Goal: Task Accomplishment & Management: Complete application form

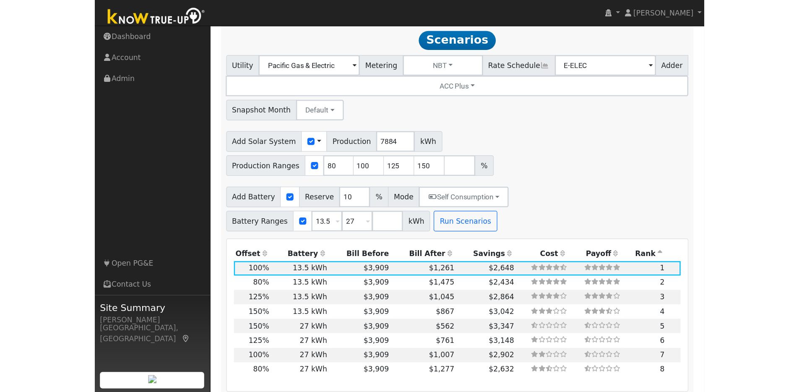
scroll to position [744, 0]
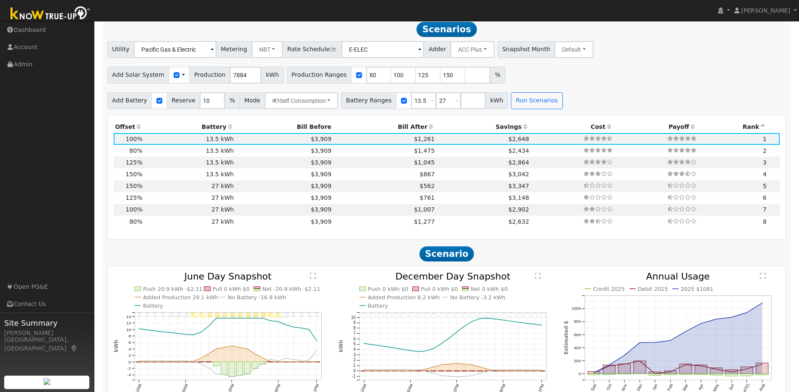
click at [56, 19] on img at bounding box center [50, 14] width 88 height 19
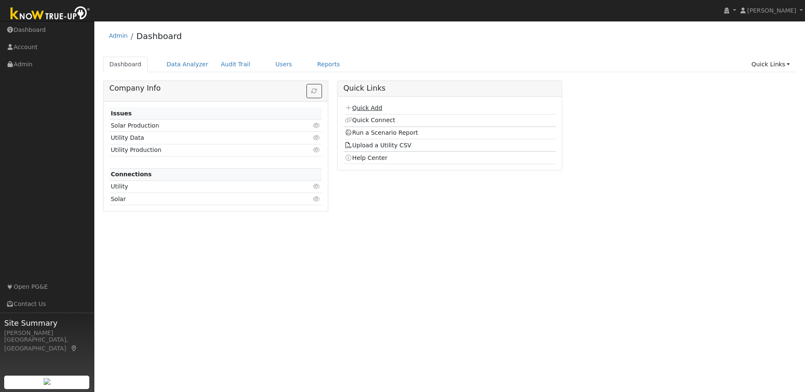
click at [368, 110] on link "Quick Add" at bounding box center [363, 107] width 37 height 7
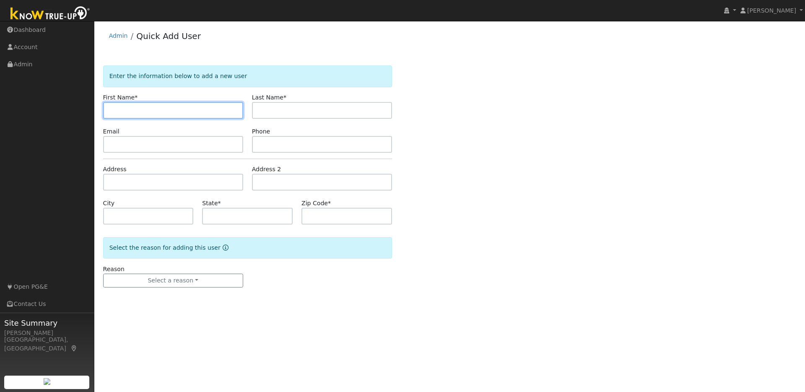
paste input "[PERSON_NAME]"
drag, startPoint x: 151, startPoint y: 110, endPoint x: 130, endPoint y: 111, distance: 21.9
click at [130, 111] on input "[PERSON_NAME]" at bounding box center [173, 110] width 140 height 17
type input "Megha"
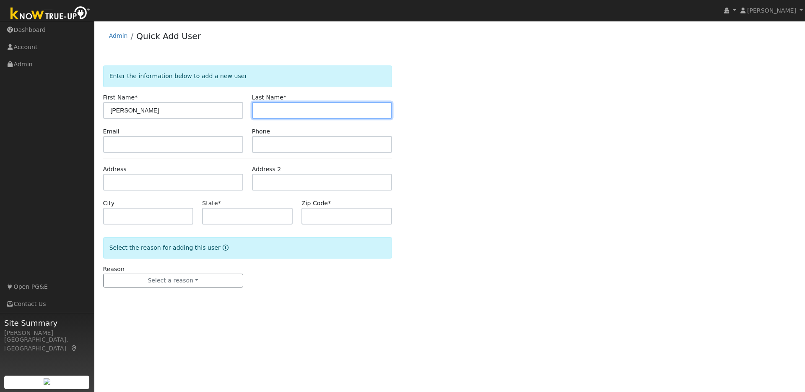
click at [266, 109] on input "text" at bounding box center [322, 110] width 140 height 17
paste input "[PERSON_NAME]"
drag, startPoint x: 279, startPoint y: 109, endPoint x: 245, endPoint y: 110, distance: 34.8
click at [245, 110] on div "First Name * Megha Last Name * Megha Watugala" at bounding box center [248, 106] width 298 height 26
type input "Watugala"
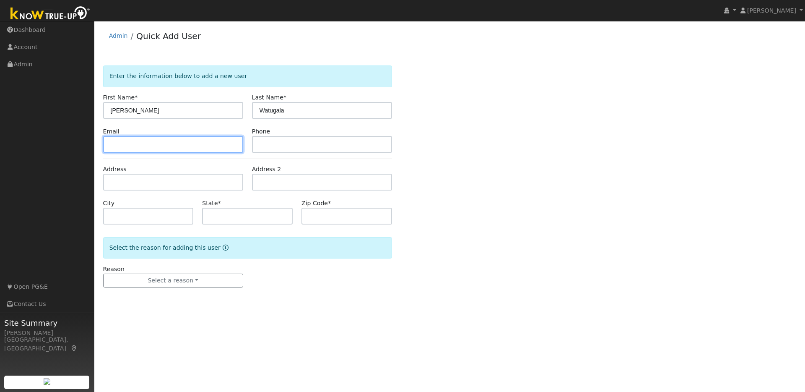
drag, startPoint x: 186, startPoint y: 142, endPoint x: 276, endPoint y: 146, distance: 89.9
click at [187, 142] on input "text" at bounding box center [173, 144] width 140 height 17
paste input "meghaww@gmail.com"
type input "meghaww@gmail.com"
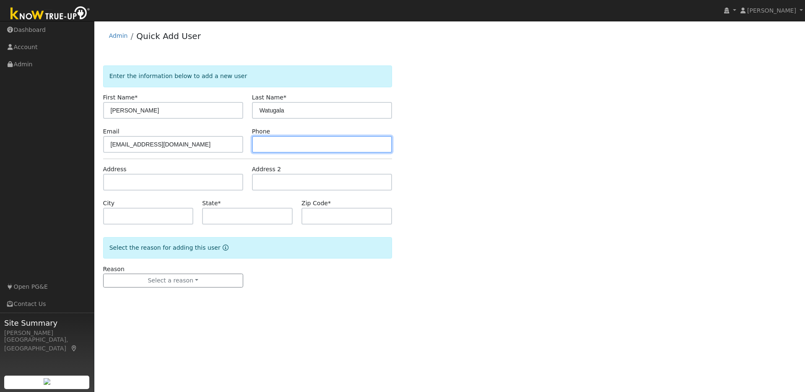
click at [277, 145] on input "text" at bounding box center [322, 144] width 140 height 17
paste input "4042768697"
type input "4042768697"
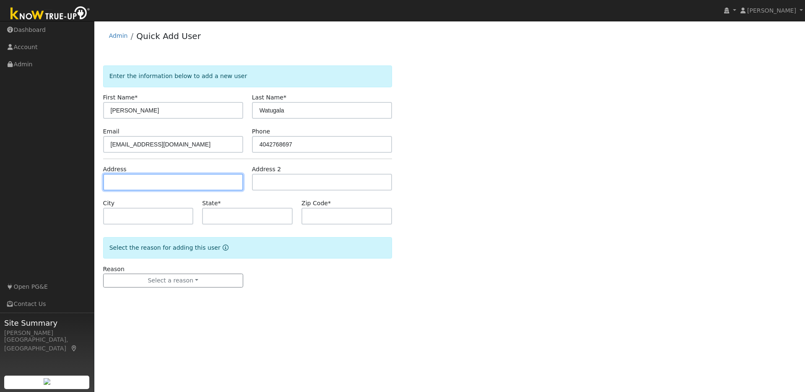
click at [118, 183] on input "text" at bounding box center [173, 182] width 140 height 17
paste input "40 Claypool Ct, Danville, CA"
type input "40 Claypool Court"
type input "Danville"
type input "CA"
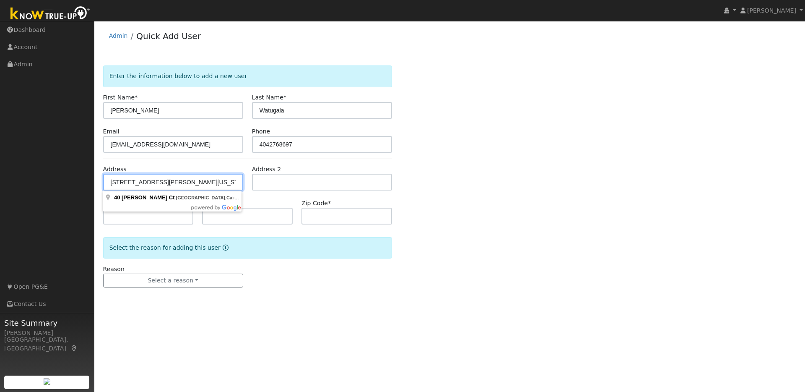
type input "94526"
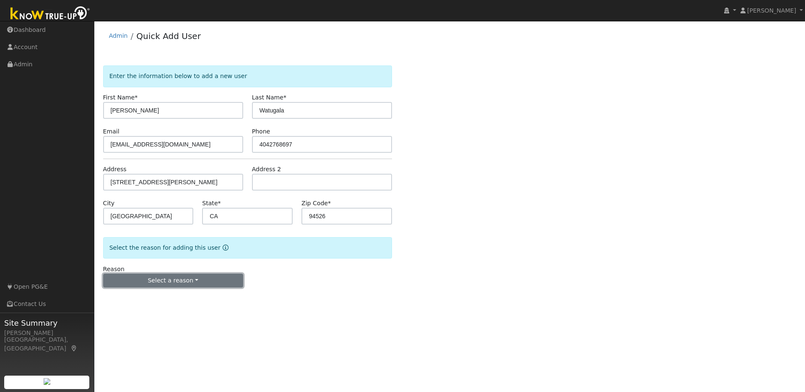
click at [184, 279] on button "Select a reason" at bounding box center [173, 281] width 140 height 14
click at [126, 298] on link "New lead" at bounding box center [150, 298] width 93 height 12
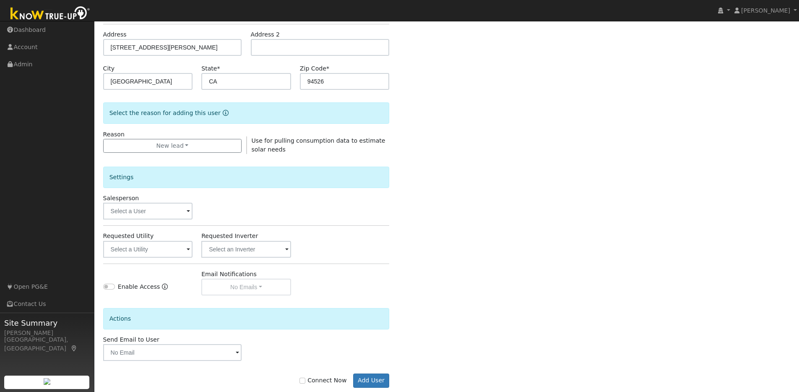
scroll to position [151, 0]
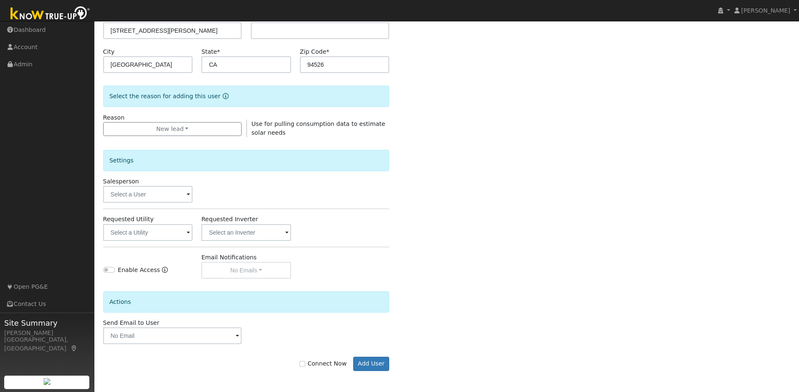
click at [187, 193] on span at bounding box center [188, 195] width 3 height 10
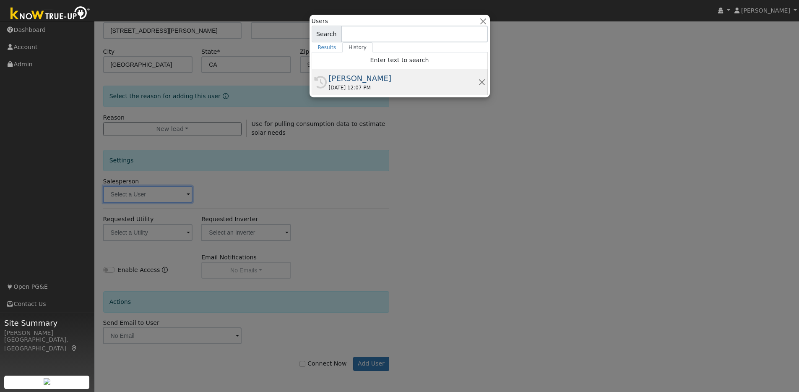
click at [350, 81] on div "[PERSON_NAME]" at bounding box center [403, 78] width 149 height 11
type input "[PERSON_NAME]"
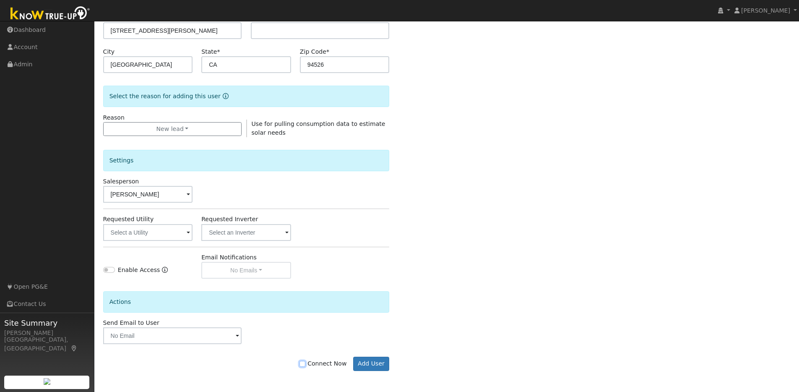
click at [305, 363] on input "Connect Now" at bounding box center [303, 364] width 6 height 6
checkbox input "true"
click at [358, 363] on button "Add User" at bounding box center [371, 364] width 36 height 14
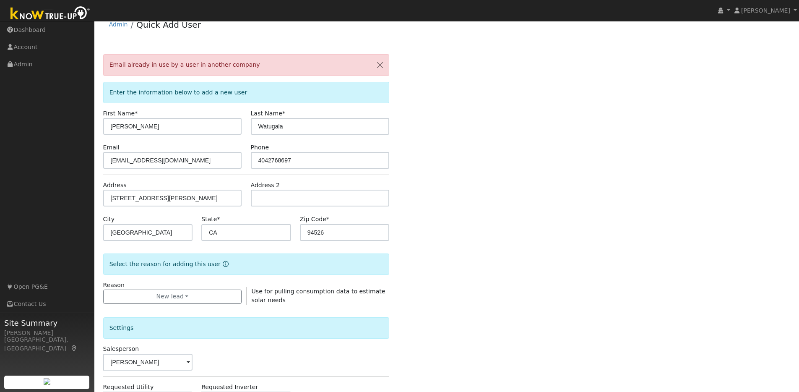
scroll to position [0, 0]
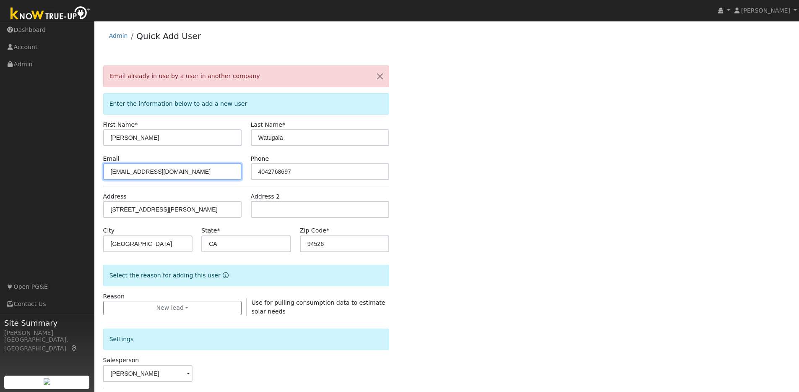
drag, startPoint x: 131, startPoint y: 170, endPoint x: 91, endPoint y: 168, distance: 39.5
click at [91, 168] on div "installed Chris Jones Chris Jones Profile My Company Help Center Terms Of Servi…" at bounding box center [399, 296] width 799 height 550
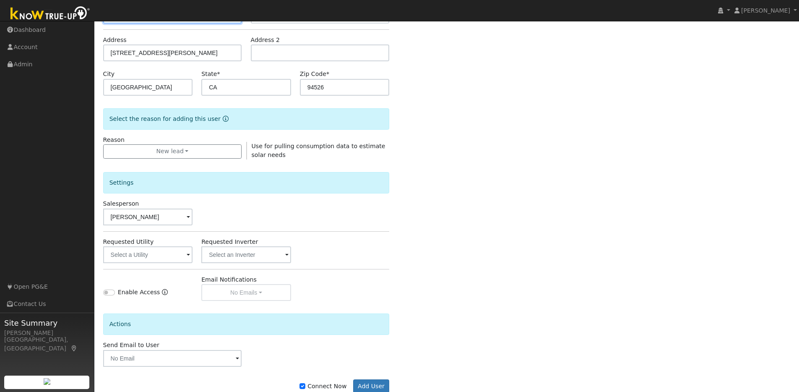
scroll to position [179, 0]
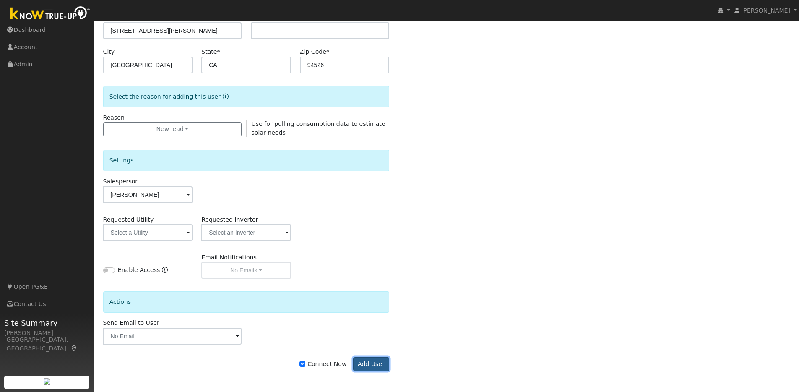
click at [376, 362] on button "Add User" at bounding box center [371, 364] width 36 height 14
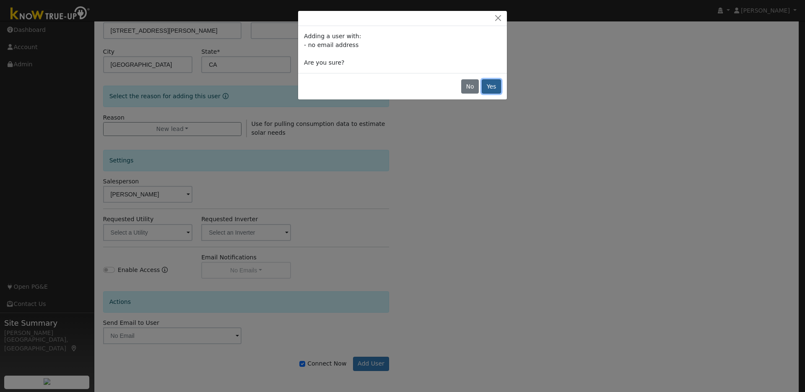
click at [492, 82] on button "Yes" at bounding box center [491, 86] width 19 height 14
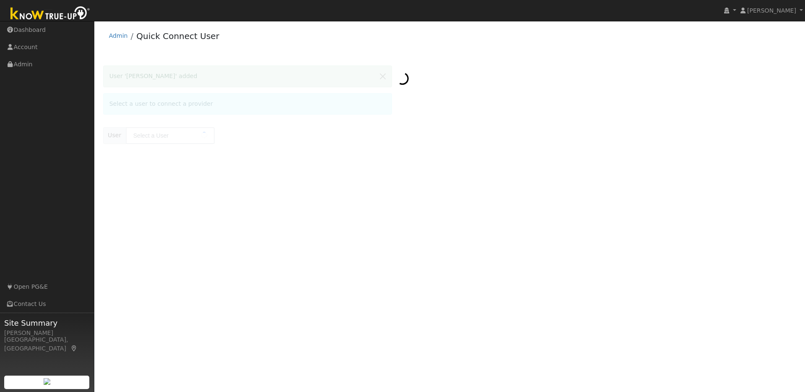
type input "[PERSON_NAME]"
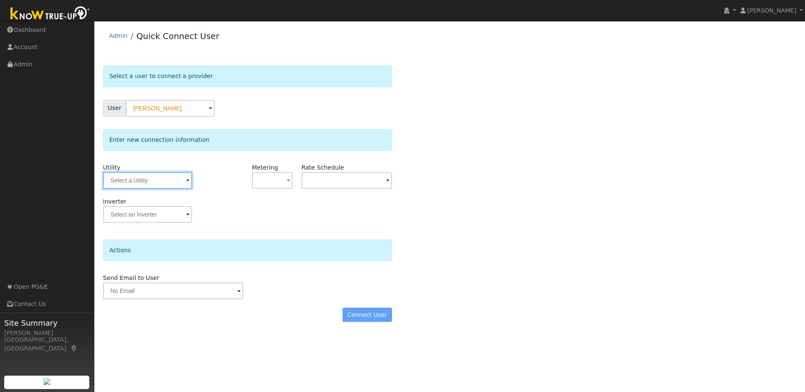
click at [175, 178] on input "text" at bounding box center [147, 180] width 89 height 17
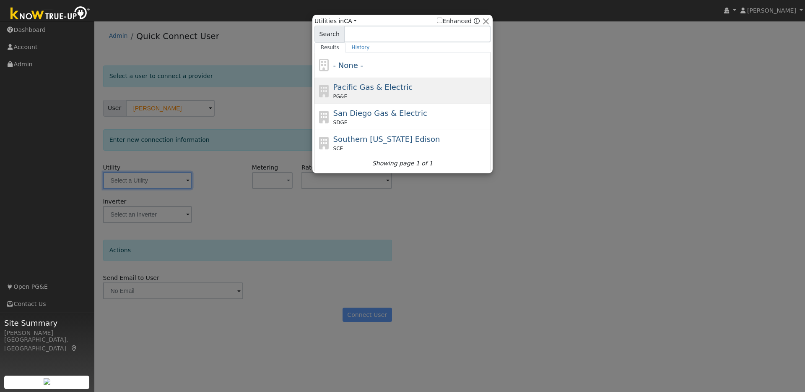
click at [399, 94] on div "PG&E" at bounding box center [412, 97] width 156 height 8
type input "PG&E"
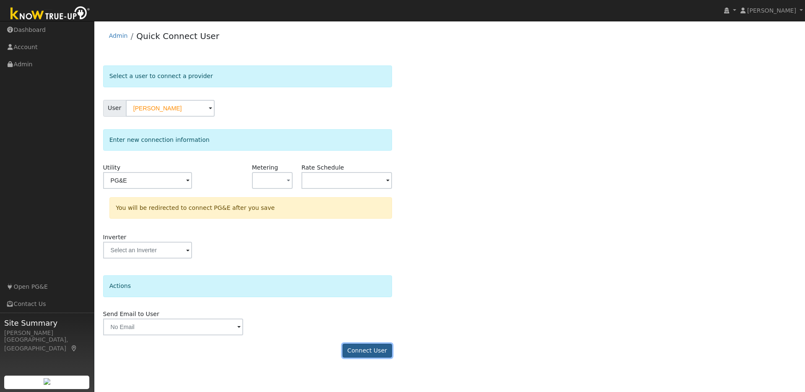
click at [360, 351] on button "Connect User" at bounding box center [368, 351] width 50 height 14
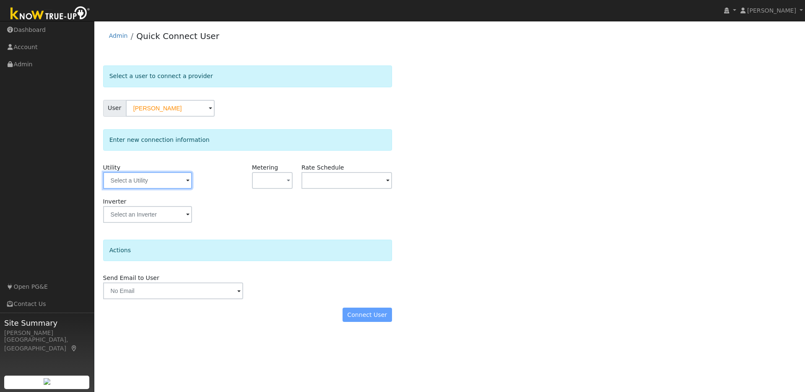
click at [180, 184] on input "text" at bounding box center [147, 180] width 89 height 17
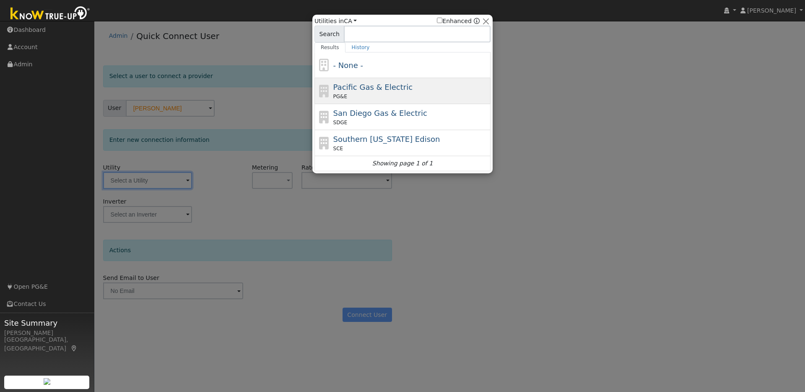
click at [404, 89] on div "Pacific Gas & Electric PG&E" at bounding box center [412, 90] width 156 height 19
type input "PG&E"
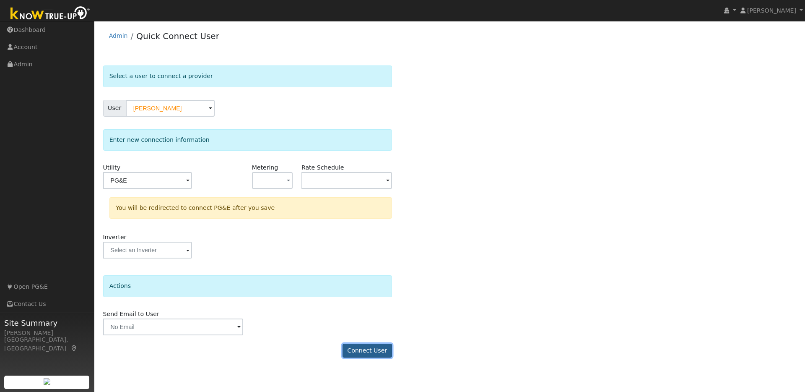
click at [364, 351] on button "Connect User" at bounding box center [368, 351] width 50 height 14
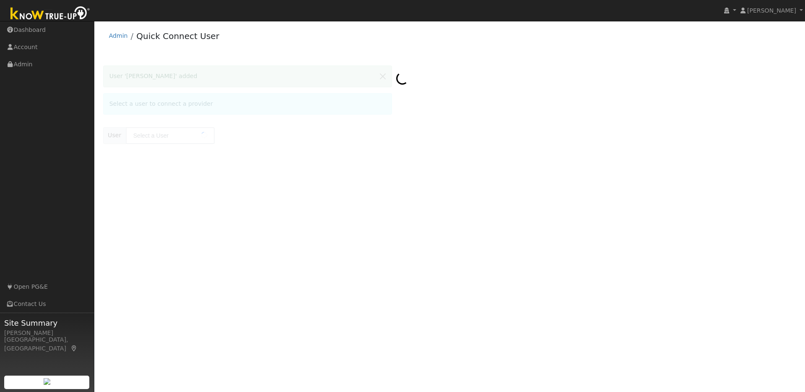
type input "[PERSON_NAME]"
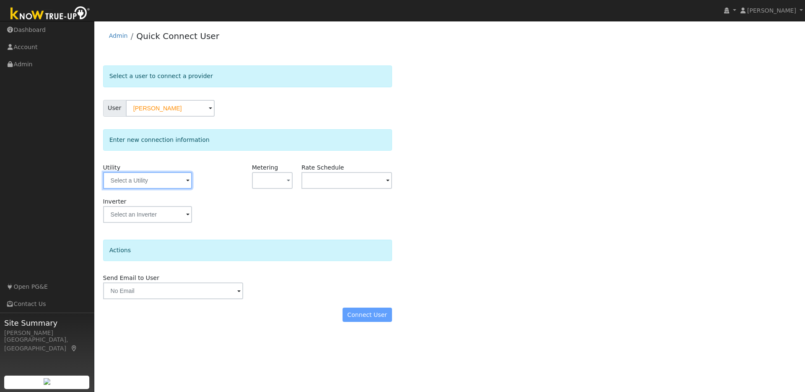
click at [173, 175] on input "text" at bounding box center [147, 180] width 89 height 17
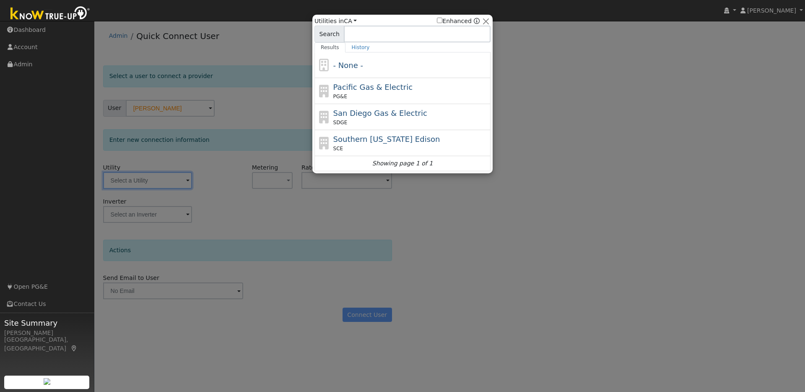
click at [400, 88] on span "Pacific Gas & Electric" at bounding box center [373, 87] width 79 height 9
type input "PG&E"
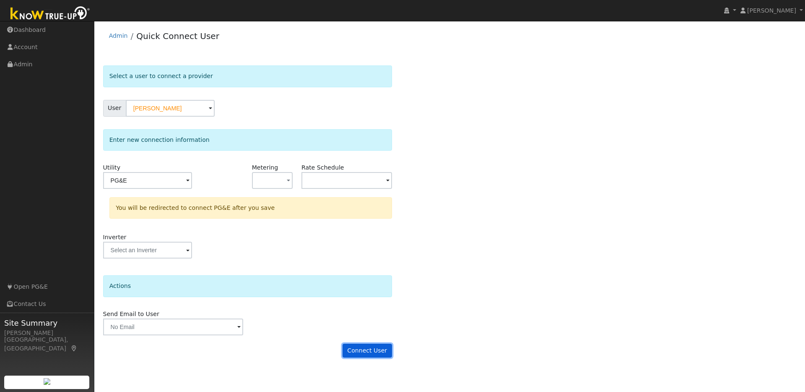
click at [380, 353] on button "Connect User" at bounding box center [368, 351] width 50 height 14
